Goal: Task Accomplishment & Management: Manage account settings

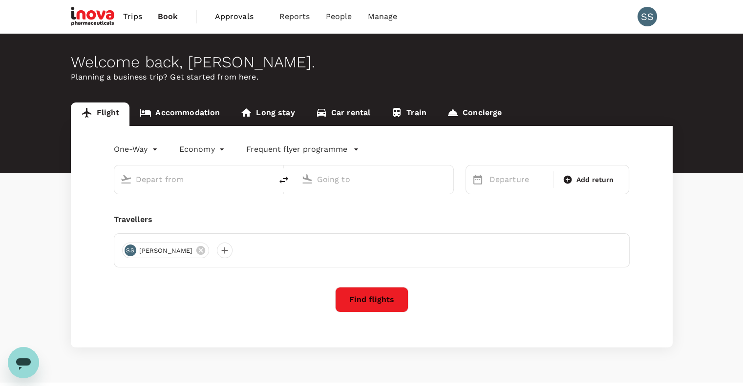
click at [236, 15] on span "Approvals" at bounding box center [239, 17] width 49 height 12
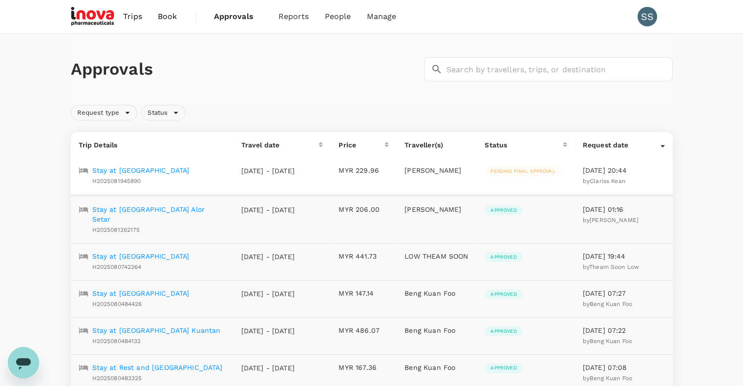
click at [158, 169] on p "Stay at [GEOGRAPHIC_DATA]" at bounding box center [140, 171] width 97 height 10
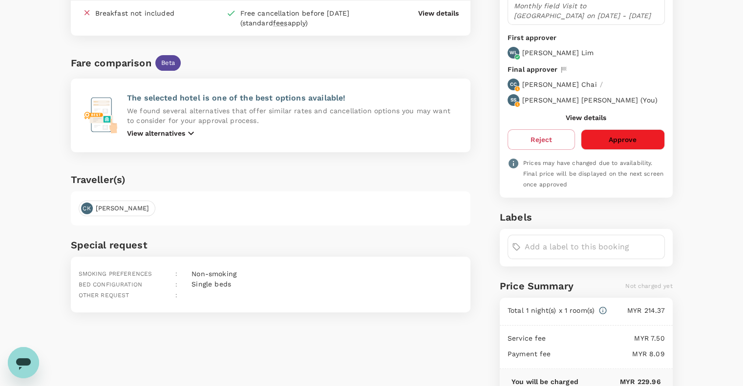
scroll to position [174, 0]
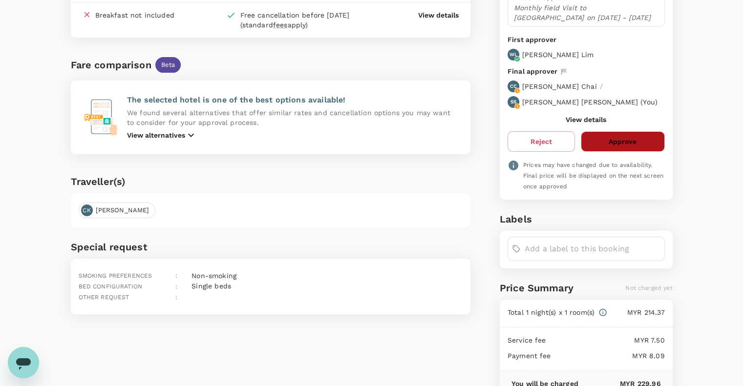
click at [602, 131] on button "Approve" at bounding box center [623, 141] width 84 height 21
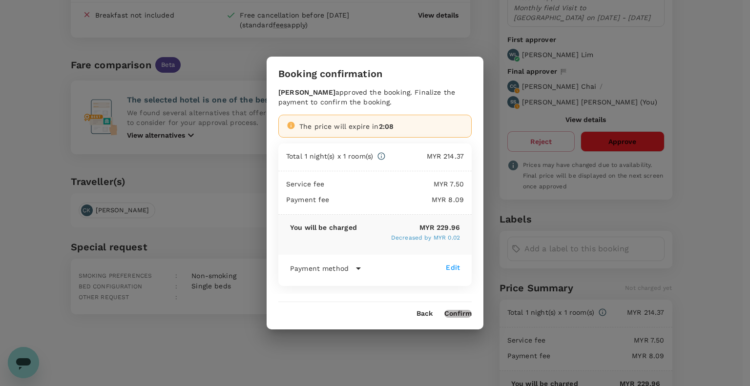
click at [455, 313] on button "Confirm" at bounding box center [458, 314] width 27 height 8
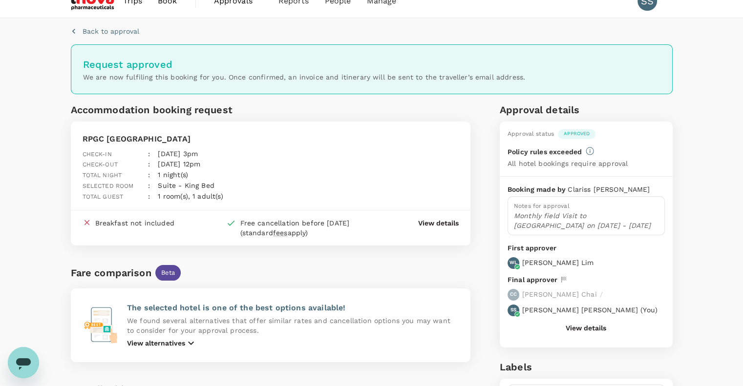
scroll to position [0, 0]
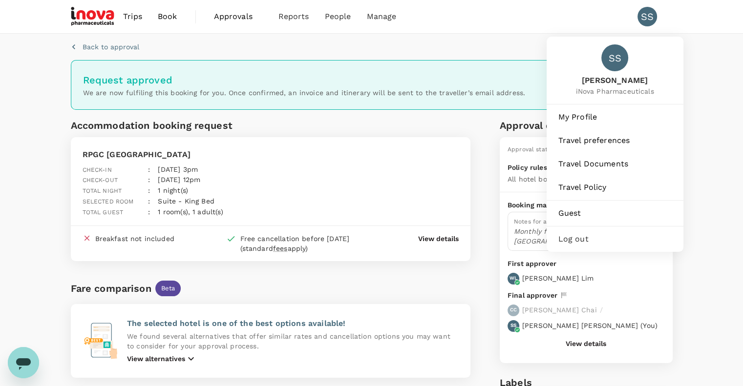
click at [572, 239] on span "Log out" at bounding box center [614, 240] width 113 height 12
